Goal: Download file/media: Obtain a digital file from the website

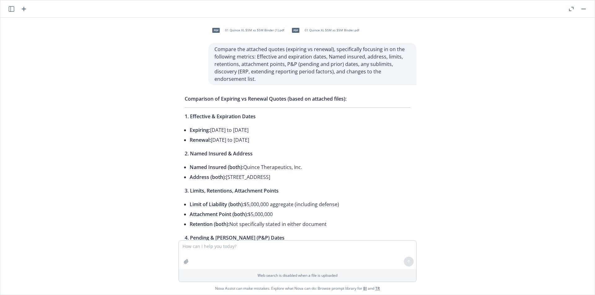
scroll to position [527, 0]
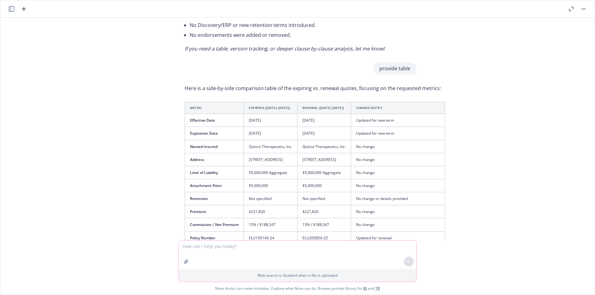
click at [203, 252] on textarea at bounding box center [297, 255] width 237 height 28
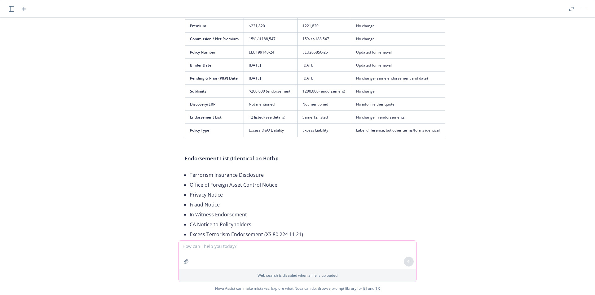
scroll to position [823, 0]
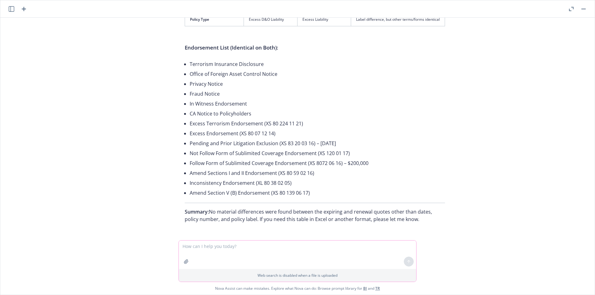
click at [213, 246] on textarea at bounding box center [297, 255] width 237 height 28
click at [349, 246] on textarea "show me a side by side document comparison highlighting all changes, insertions…" at bounding box center [297, 254] width 237 height 29
type textarea "show me a side by side document comparison highlighting all changes, insertions…"
click at [401, 261] on div at bounding box center [408, 261] width 15 height 15
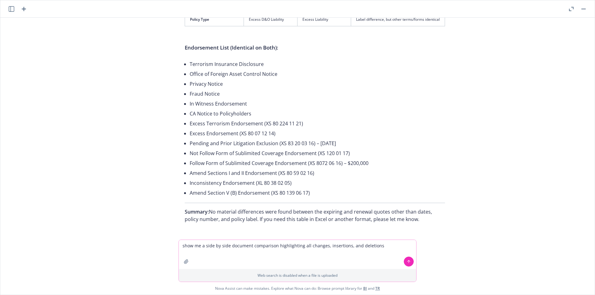
click at [406, 261] on icon at bounding box center [408, 262] width 4 height 4
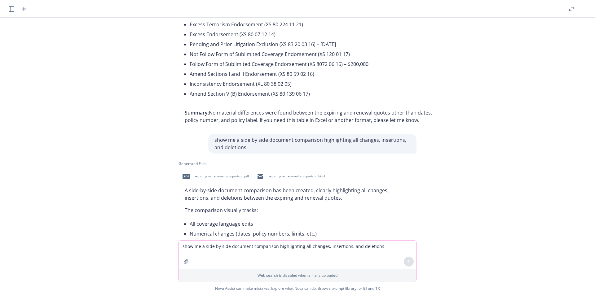
scroll to position [978, 0]
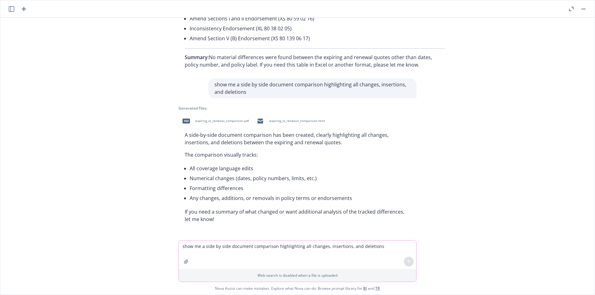
click at [195, 126] on div "pdf expiring_vs_renewal_comparison.pdf" at bounding box center [214, 120] width 72 height 15
